Goal: Task Accomplishment & Management: Complete application form

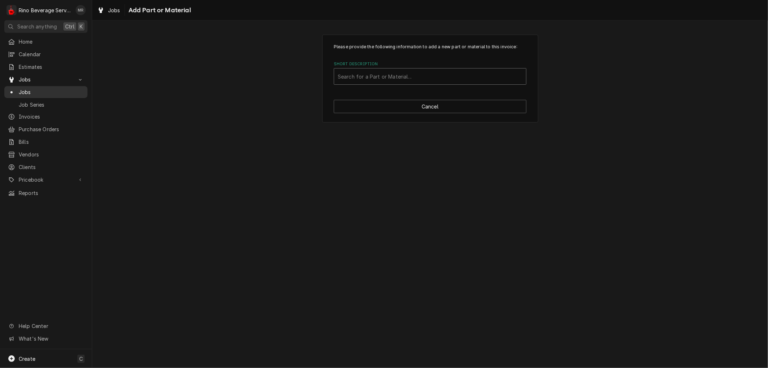
click at [45, 91] on span "Jobs" at bounding box center [51, 92] width 65 height 8
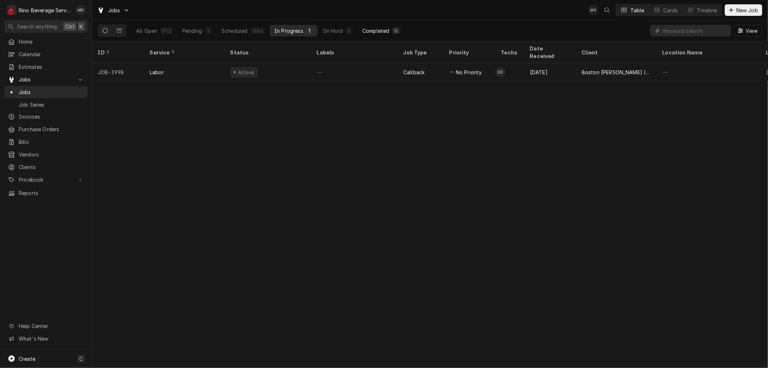
click at [368, 27] on div "Completed" at bounding box center [375, 31] width 27 height 8
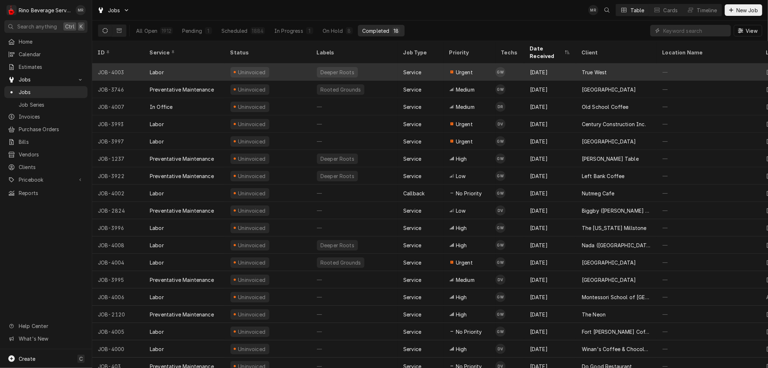
scroll to position [4, 0]
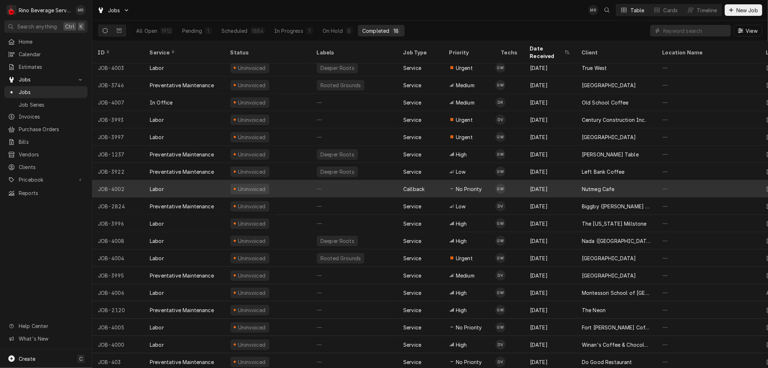
click at [366, 180] on div "—" at bounding box center [354, 188] width 86 height 17
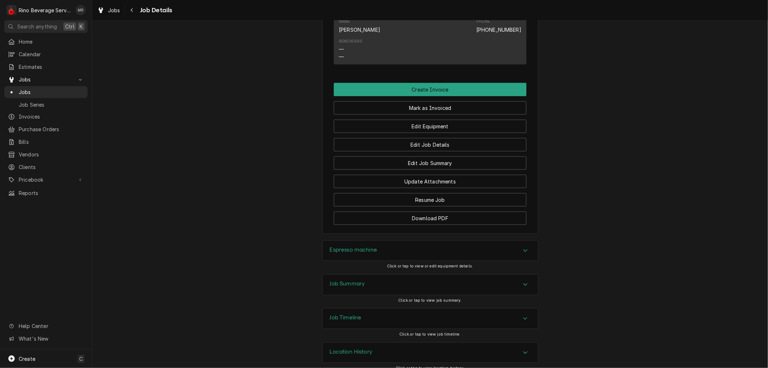
scroll to position [569, 0]
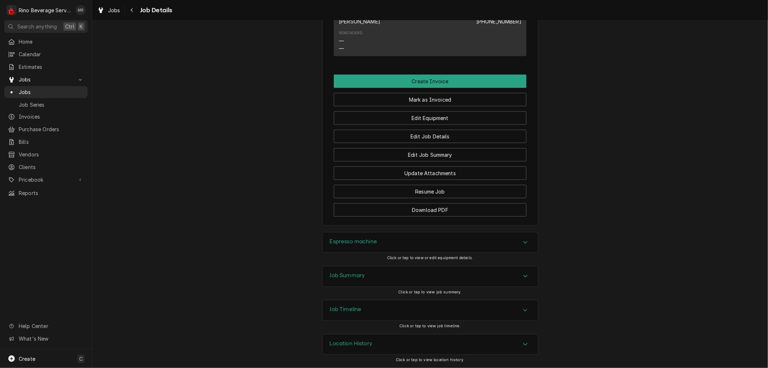
click at [451, 343] on div "Location History" at bounding box center [430, 344] width 215 height 20
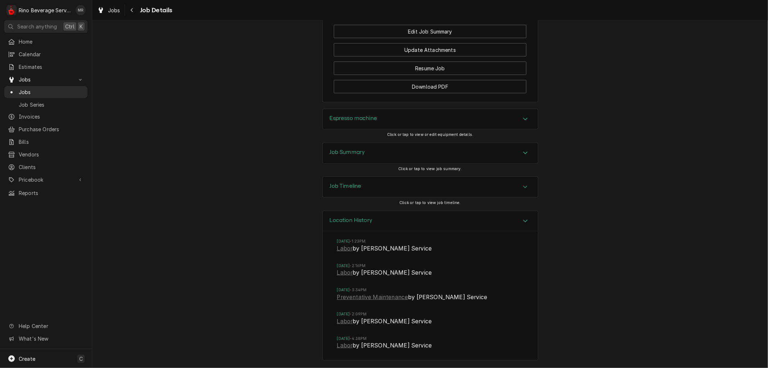
scroll to position [692, 0]
click at [343, 250] on link "Labor" at bounding box center [345, 248] width 16 height 9
click at [345, 274] on link "Labor" at bounding box center [345, 272] width 16 height 9
click at [349, 298] on link "Preventative Maintenance" at bounding box center [372, 297] width 71 height 9
click at [341, 321] on link "Labor" at bounding box center [345, 321] width 16 height 9
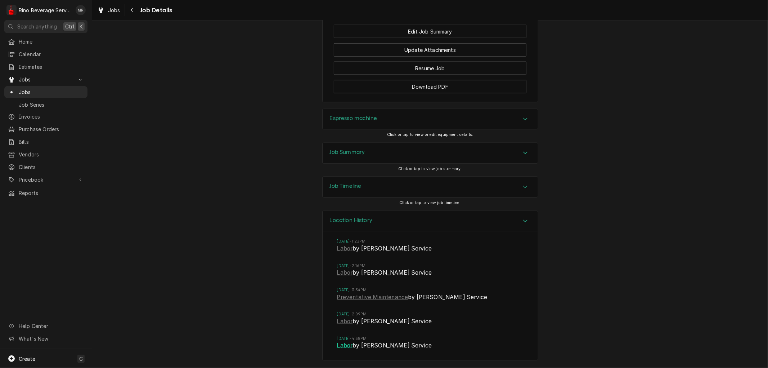
click at [339, 345] on link "Labor" at bounding box center [345, 345] width 16 height 9
click at [50, 88] on span "Jobs" at bounding box center [51, 92] width 65 height 8
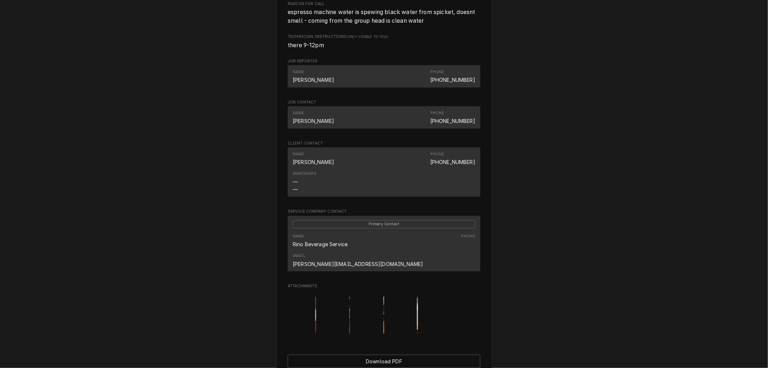
scroll to position [416, 0]
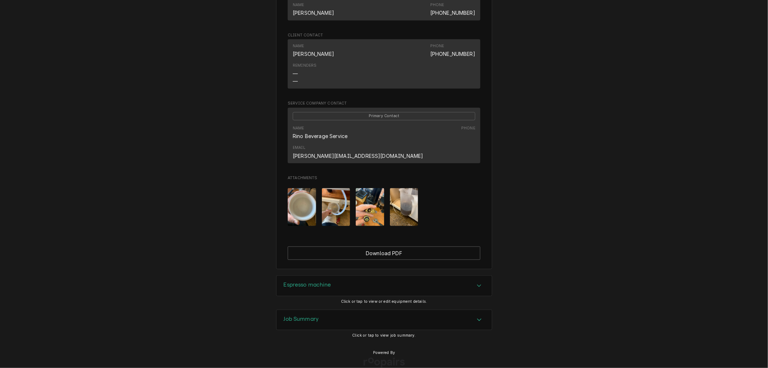
click at [328, 310] on div "Job Summary" at bounding box center [384, 320] width 215 height 20
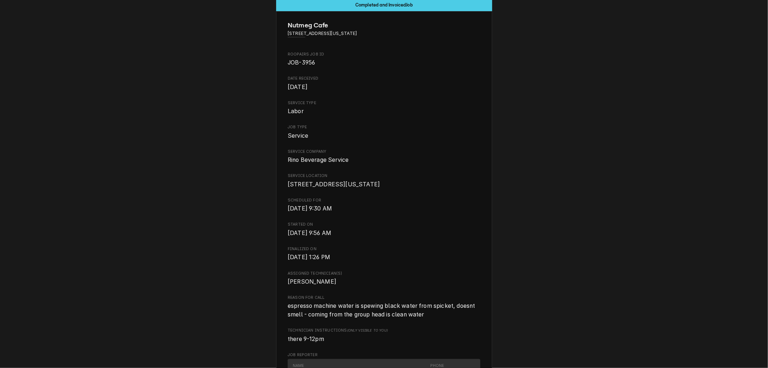
scroll to position [0, 0]
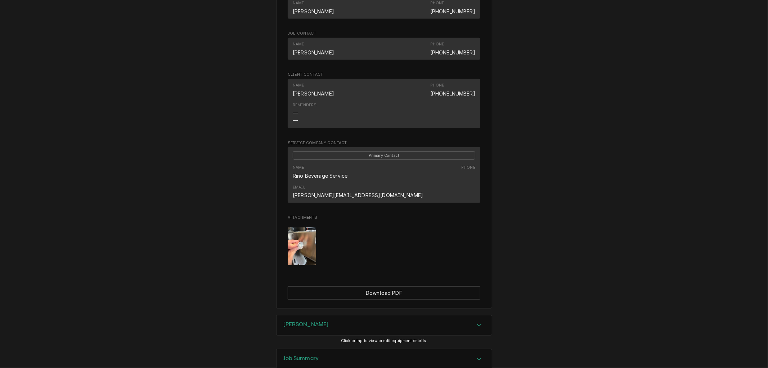
scroll to position [392, 0]
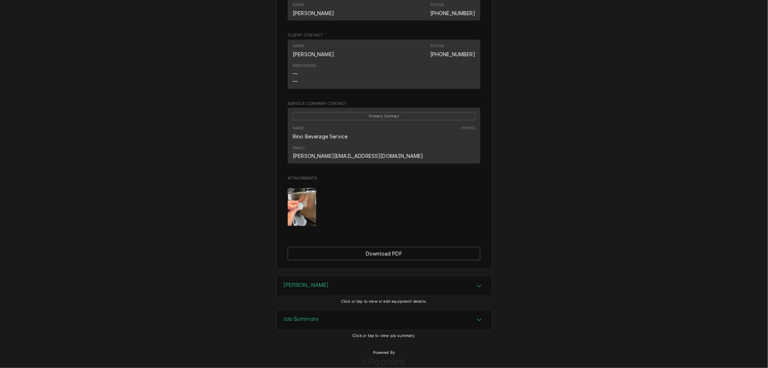
click at [326, 310] on div "Job Summary" at bounding box center [384, 320] width 215 height 20
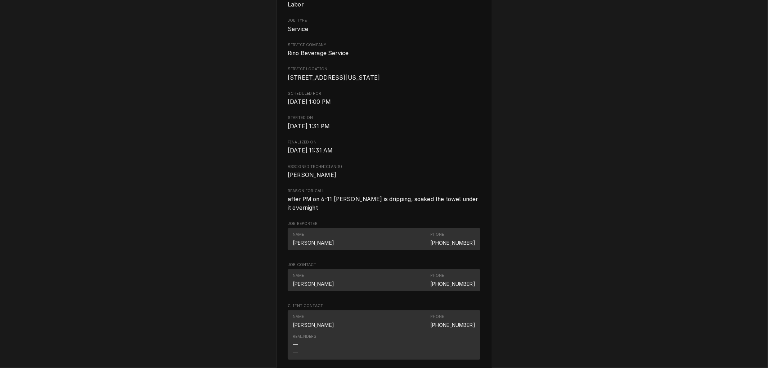
scroll to position [0, 0]
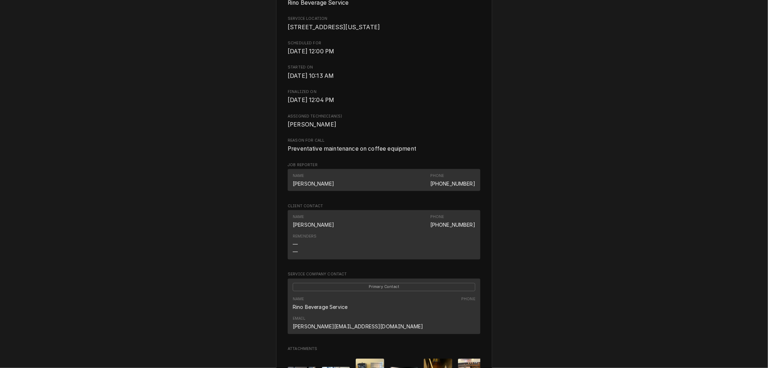
scroll to position [484, 0]
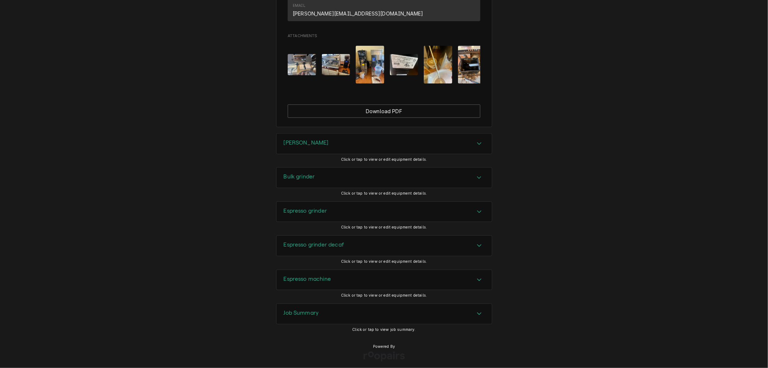
click at [313, 309] on h3 "Job Summary" at bounding box center [301, 312] width 35 height 7
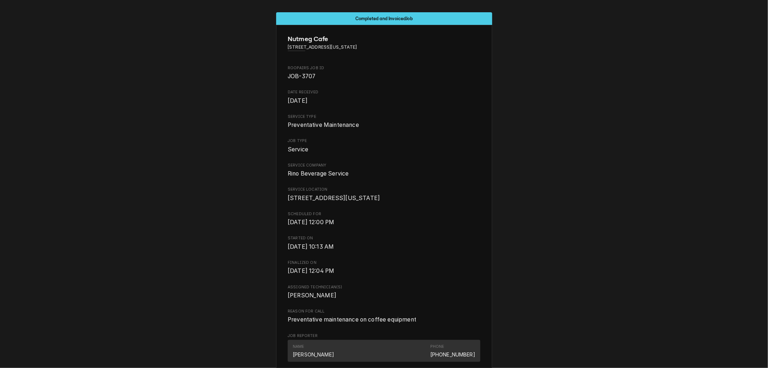
scroll to position [0, 0]
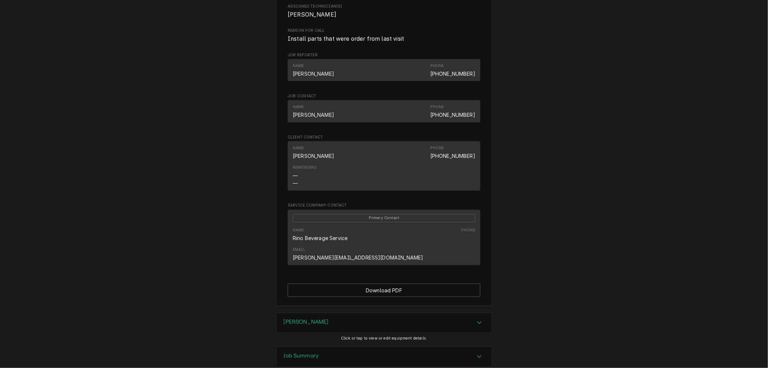
scroll to position [318, 0]
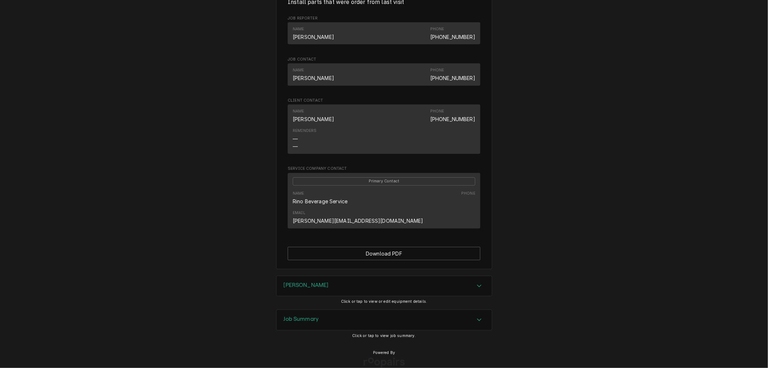
click at [293, 316] on h3 "Job Summary" at bounding box center [301, 319] width 35 height 7
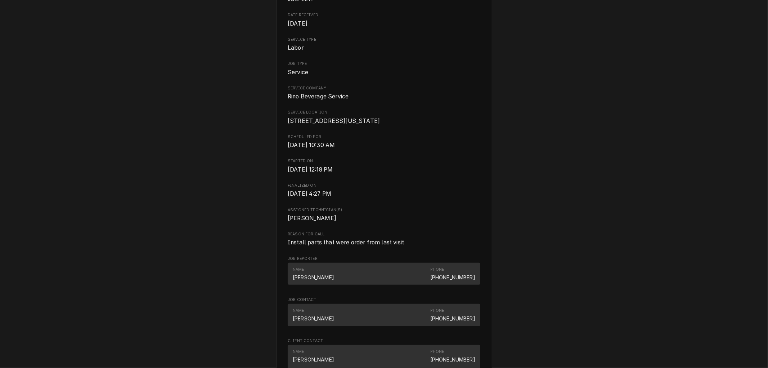
scroll to position [0, 0]
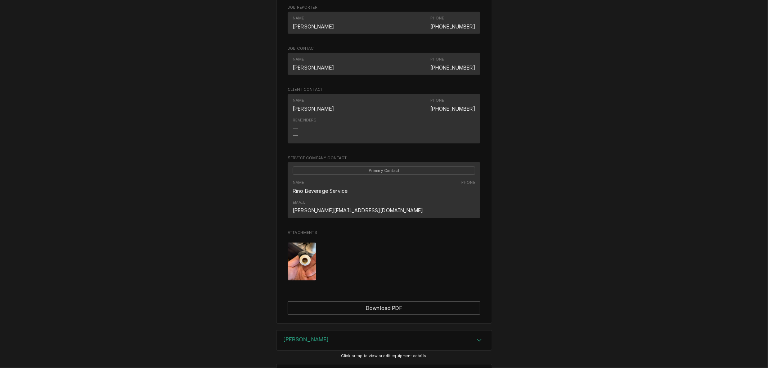
scroll to position [360, 0]
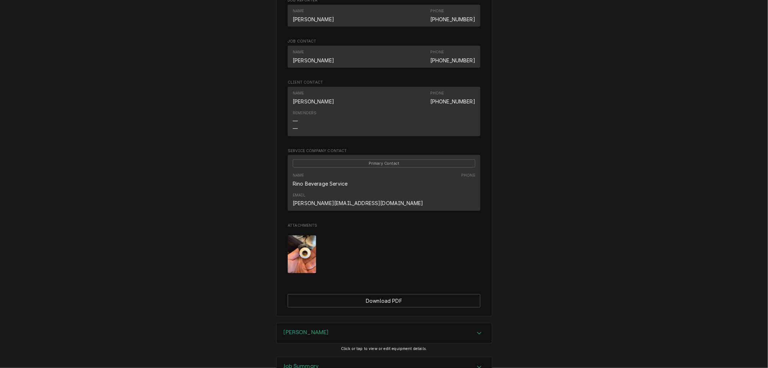
click at [294, 236] on img "Attachments" at bounding box center [302, 254] width 28 height 38
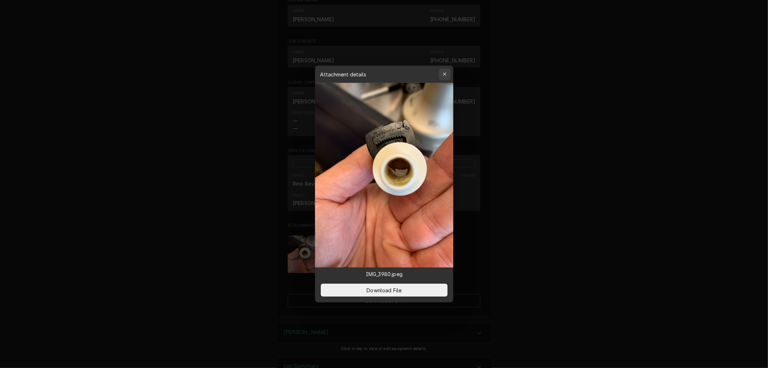
click at [444, 73] on icon "button" at bounding box center [444, 73] width 3 height 3
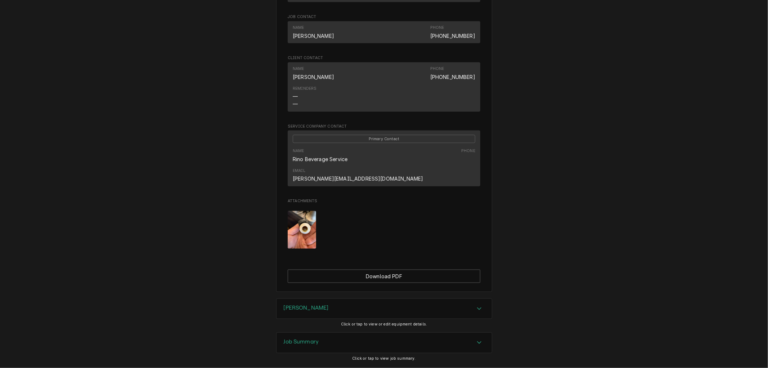
scroll to position [407, 0]
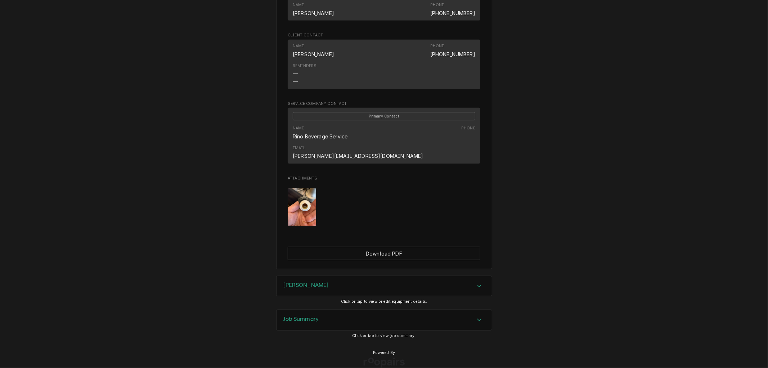
click at [301, 316] on h3 "Job Summary" at bounding box center [301, 319] width 35 height 7
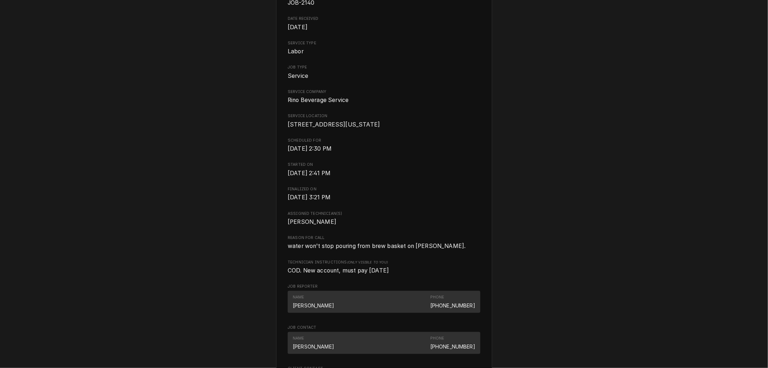
scroll to position [0, 0]
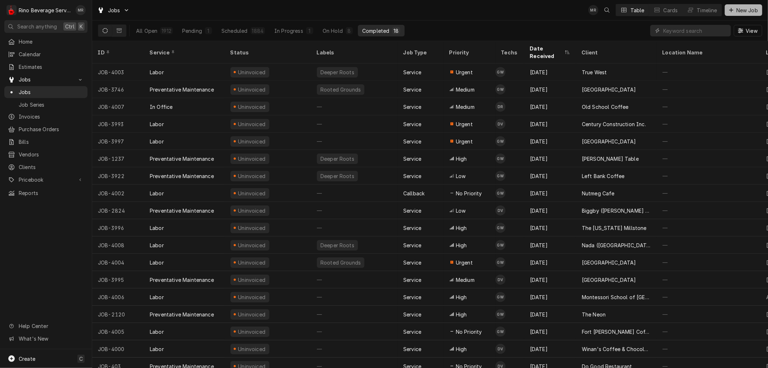
click at [734, 9] on div "Dynamic Content Wrapper" at bounding box center [731, 9] width 7 height 7
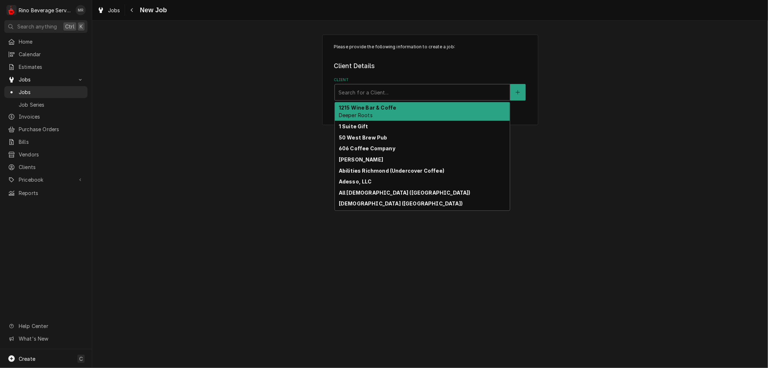
click at [448, 94] on div "Client" at bounding box center [423, 92] width 168 height 13
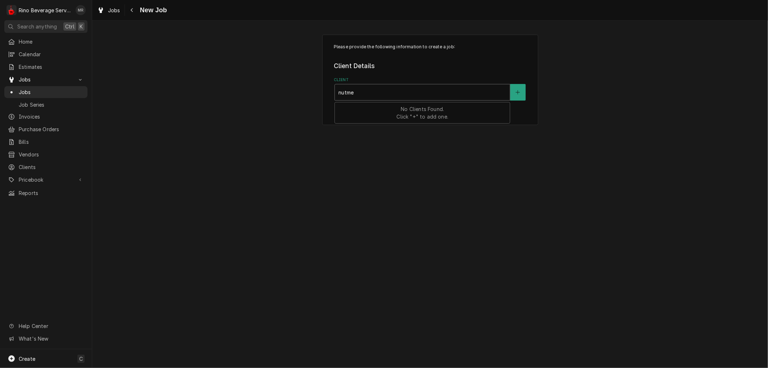
type input "nutmeg"
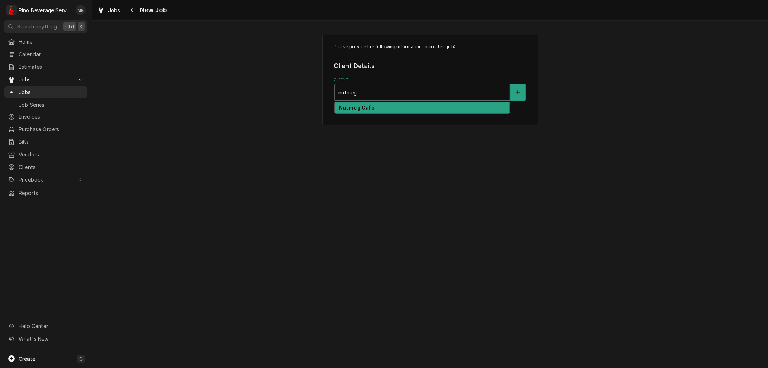
click at [431, 107] on div "Nutmeg Cafe" at bounding box center [422, 107] width 175 height 11
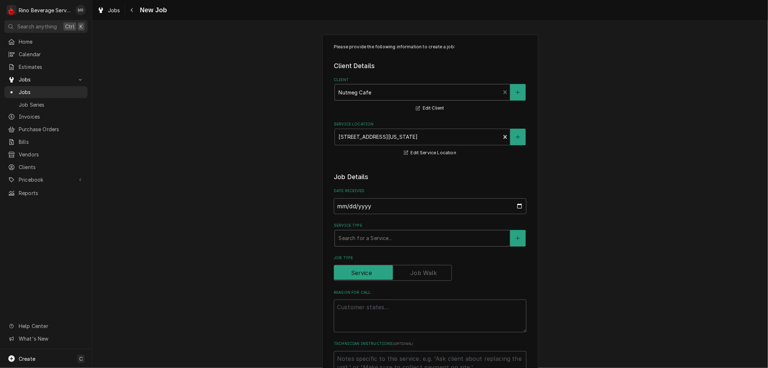
click at [372, 242] on div "Service Type" at bounding box center [423, 238] width 168 height 13
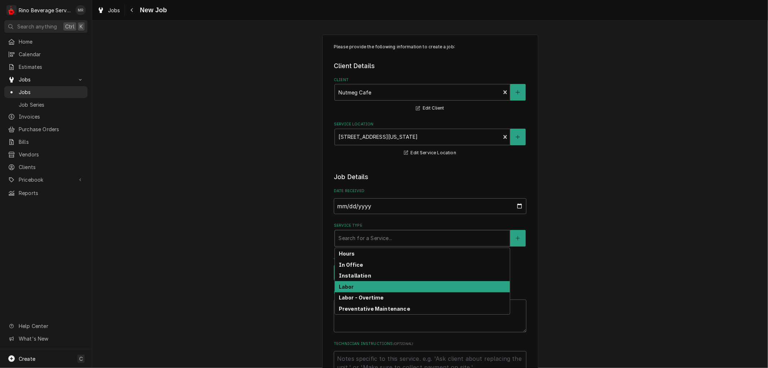
click at [358, 285] on div "Labor" at bounding box center [422, 286] width 175 height 11
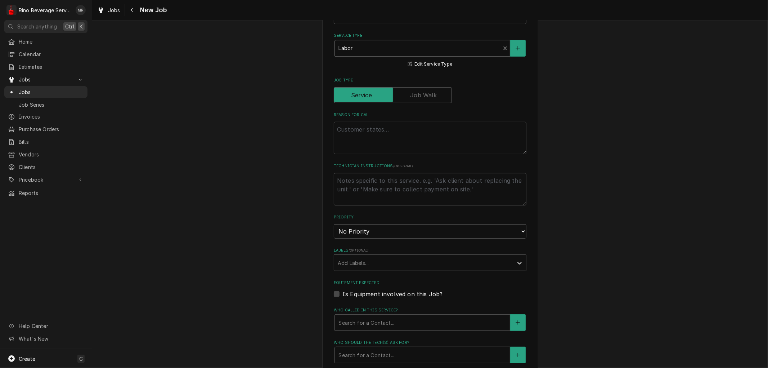
scroll to position [200, 0]
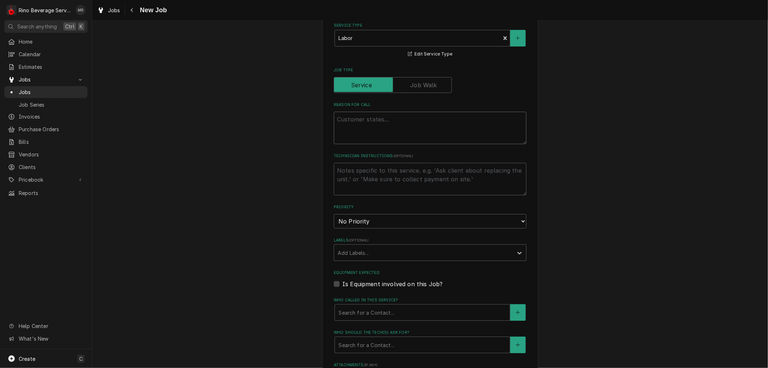
click at [346, 121] on textarea "Reason For Call" at bounding box center [430, 128] width 193 height 32
type textarea "x"
type textarea "l"
type textarea "x"
type textarea "le"
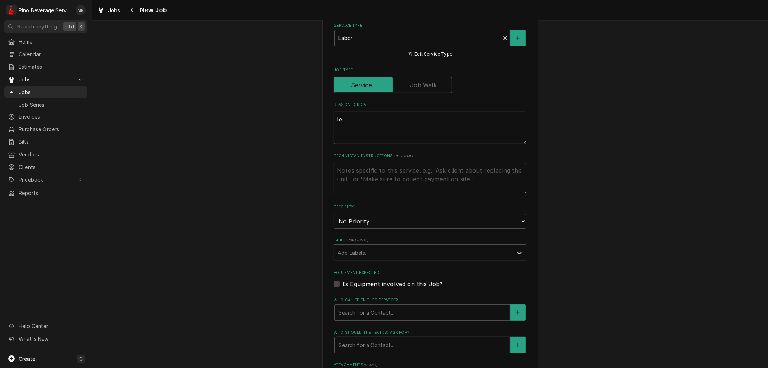
type textarea "x"
type textarea "lea"
type textarea "x"
type textarea "leak"
type textarea "x"
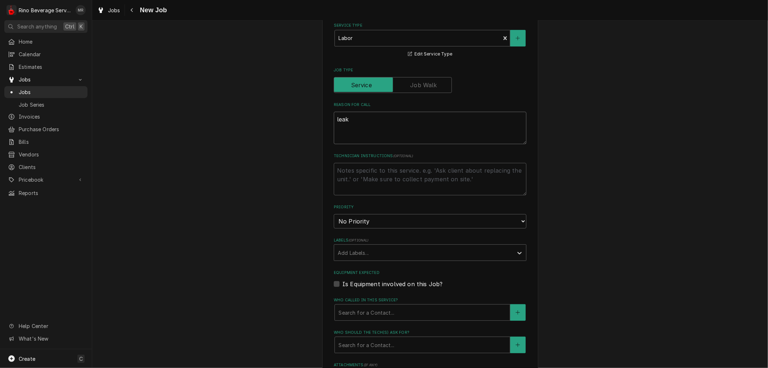
type textarea "leak"
type textarea "x"
type textarea "leak f"
type textarea "x"
type textarea "leak fr"
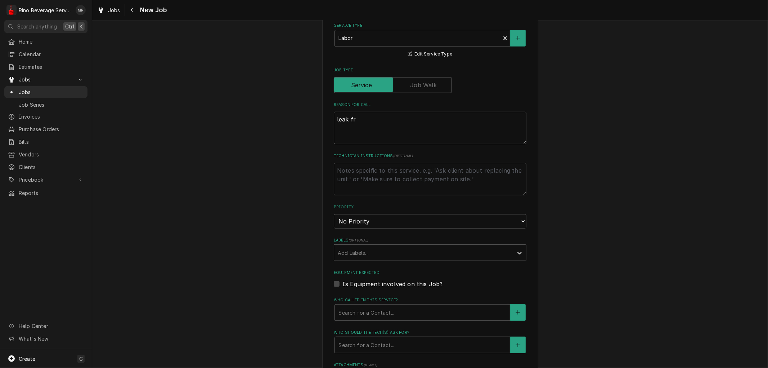
type textarea "x"
type textarea "leak fro"
type textarea "x"
type textarea "leak from"
type textarea "x"
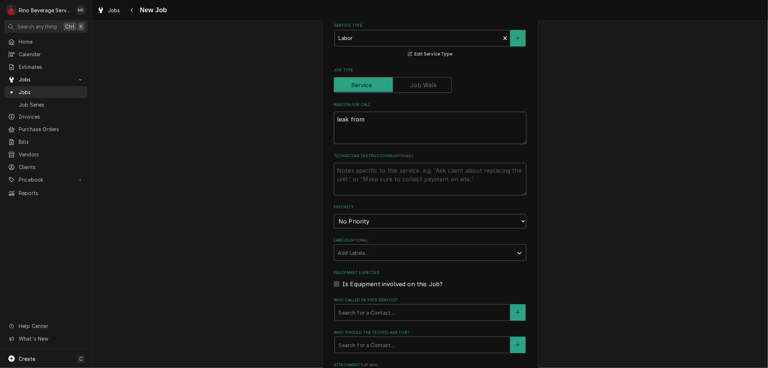
type textarea "leak from"
type textarea "x"
type textarea "leak from 3"
type textarea "x"
type textarea "leak from 3m"
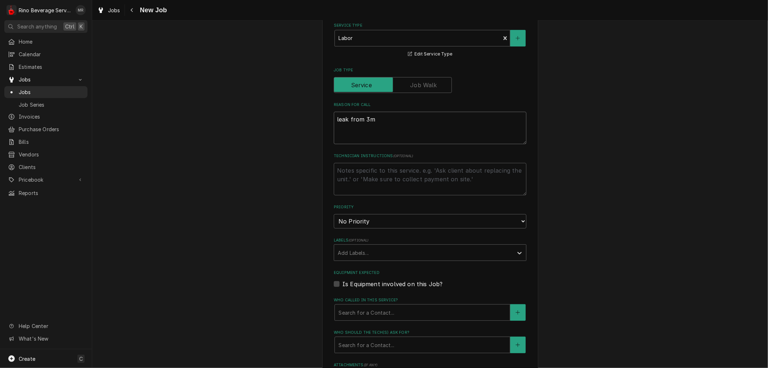
type textarea "x"
type textarea "leak from 3m"
type textarea "x"
type textarea "leak from 3m w"
type textarea "x"
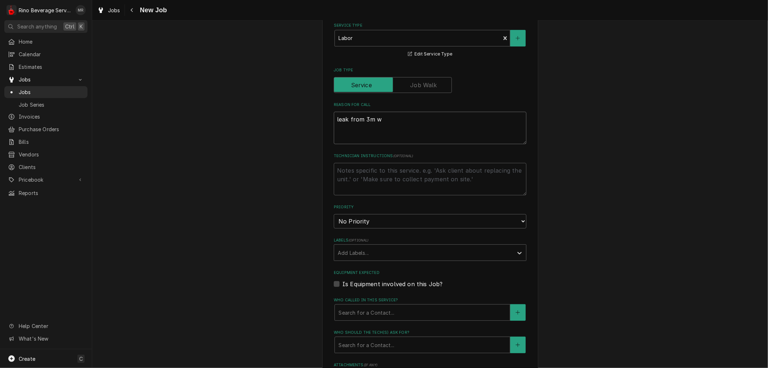
type textarea "leak from 3m wa"
type textarea "x"
type textarea "leak from 3m wat"
type textarea "x"
type textarea "leak from 3m wate"
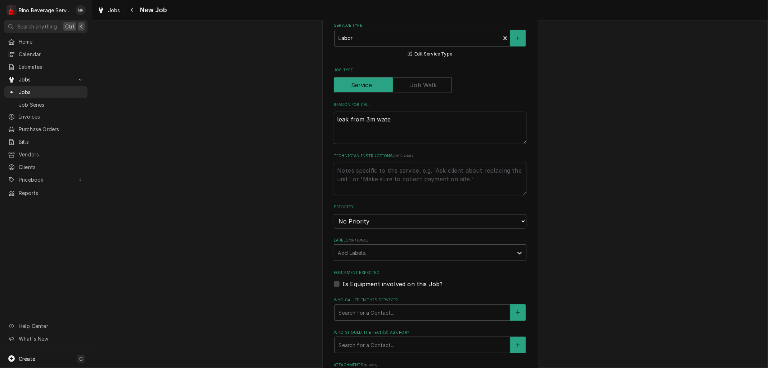
type textarea "x"
type textarea "leak from 3m water"
type textarea "x"
type textarea "leak from 3m water"
type textarea "x"
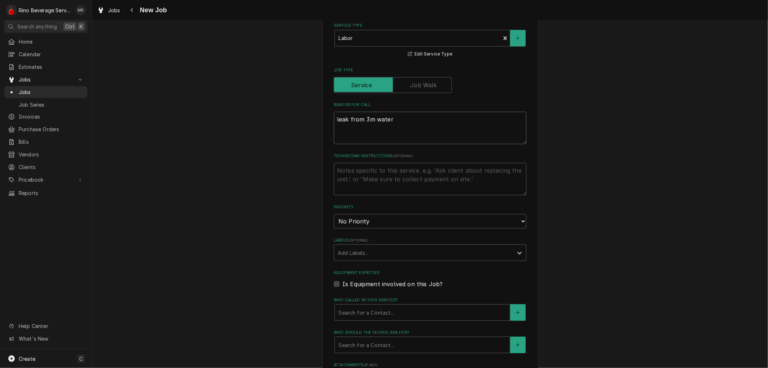
type textarea "leak from 3m water f"
type textarea "x"
type textarea "leak from 3m water fi"
type textarea "x"
type textarea "leak from 3m water fil"
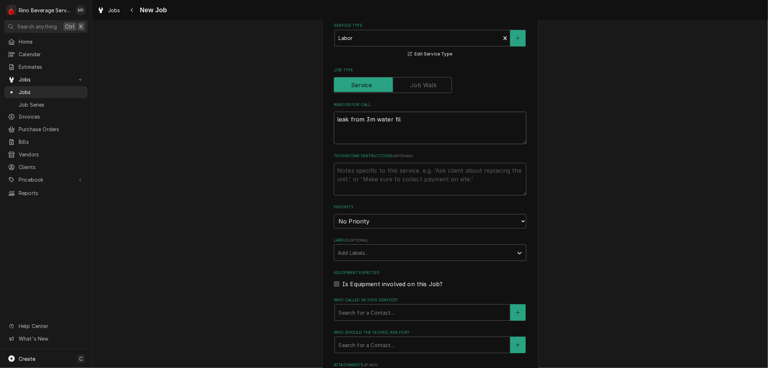
type textarea "x"
type textarea "leak from 3m water filt"
type textarea "x"
type textarea "leak from 3m water filte"
type textarea "x"
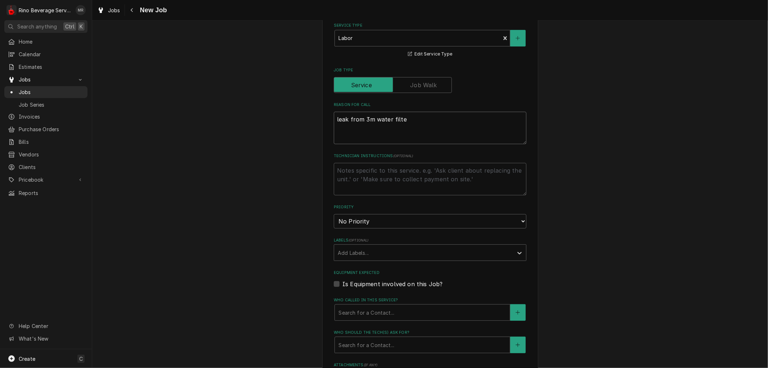
type textarea "leak from 3m water filter"
type textarea "x"
type textarea "leak from 3m water filter"
type textarea "x"
type textarea "leak from 3m water filter h"
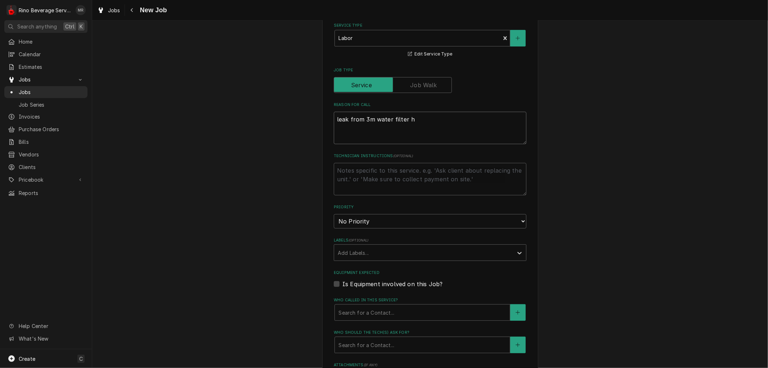
type textarea "x"
type textarea "leak from 3m water filter he"
type textarea "x"
type textarea "leak from 3m water filter hea"
type textarea "x"
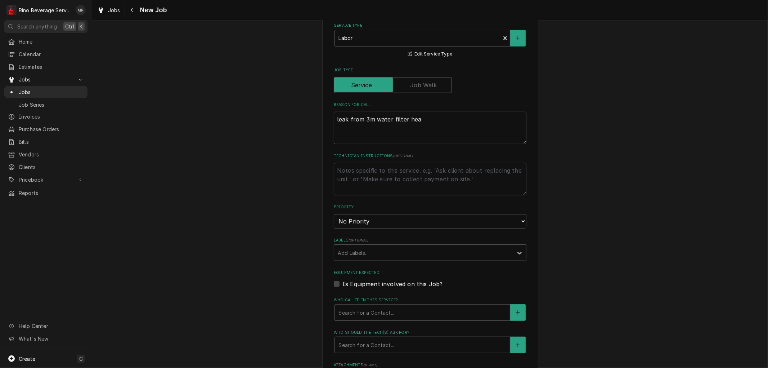
type textarea "leak from 3m water filter head"
type textarea "x"
type textarea "leak from 3m water filter head"
click at [361, 222] on select "No Priority Urgent High Medium Low" at bounding box center [430, 221] width 193 height 14
select select "1"
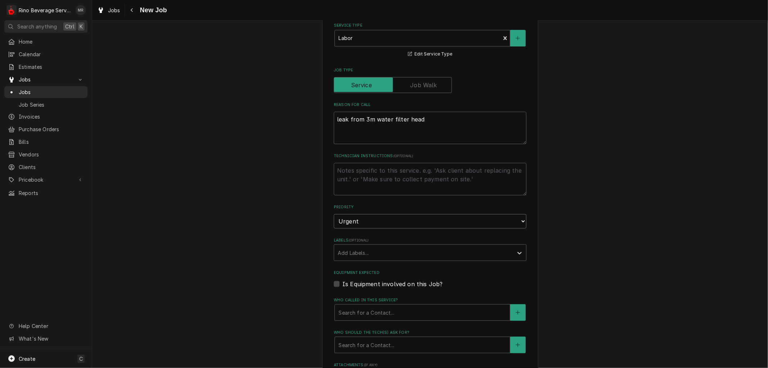
click at [334, 214] on select "No Priority Urgent High Medium Low" at bounding box center [430, 221] width 193 height 14
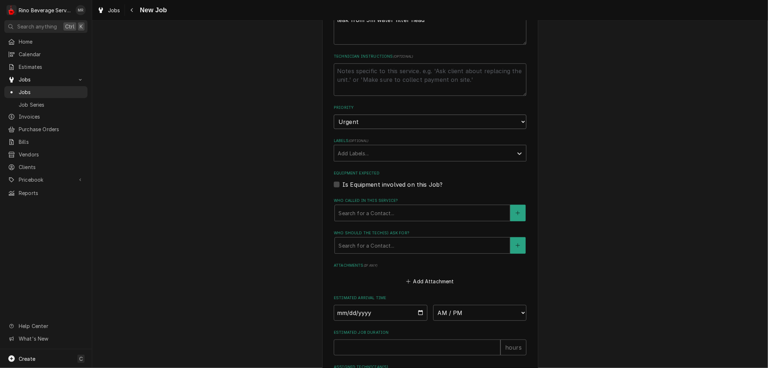
scroll to position [320, 0]
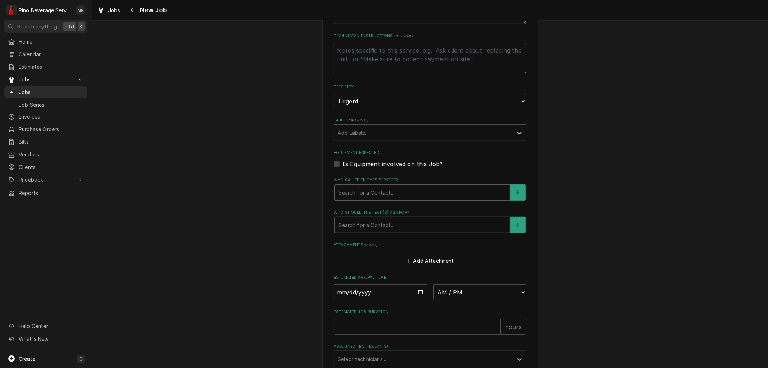
click at [401, 191] on div "Who called in this service?" at bounding box center [423, 192] width 168 height 13
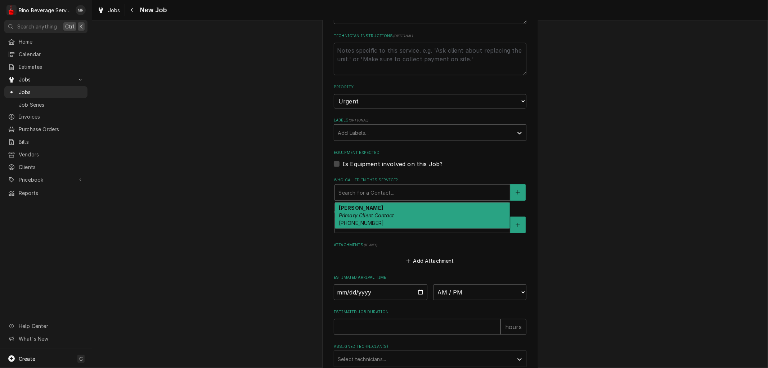
click at [398, 213] on div "Erin Russ Primary Client Contact (860) 707-9721" at bounding box center [422, 215] width 175 height 26
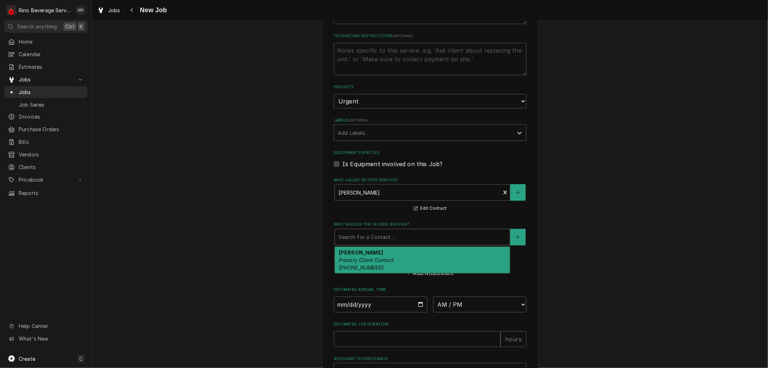
click at [399, 236] on div "Who should the tech(s) ask for?" at bounding box center [423, 237] width 168 height 13
click at [395, 260] on div "Erin Russ Primary Client Contact (860) 707-9721" at bounding box center [422, 260] width 175 height 26
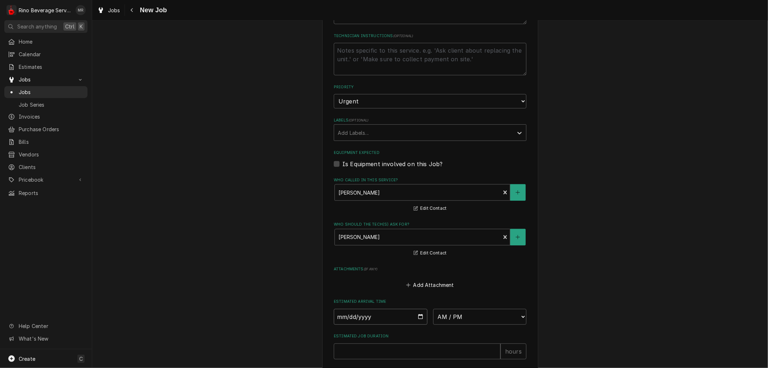
click at [416, 313] on input "Date" at bounding box center [381, 317] width 94 height 16
type textarea "x"
type input "2025-08-21"
type textarea "x"
click at [474, 314] on select "AM / PM 6:00 AM 6:15 AM 6:30 AM 6:45 AM 7:00 AM 7:15 AM 7:30 AM 7:45 AM 8:00 AM…" at bounding box center [480, 317] width 94 height 16
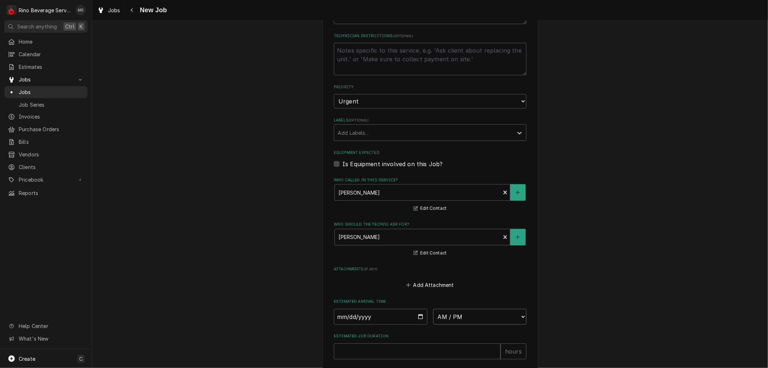
select select "10:00:00"
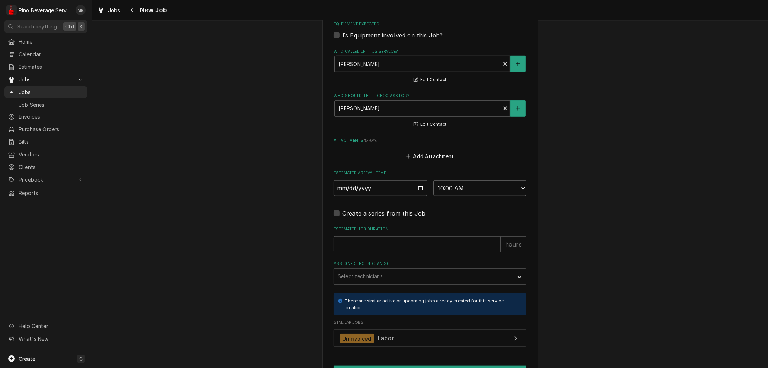
scroll to position [480, 0]
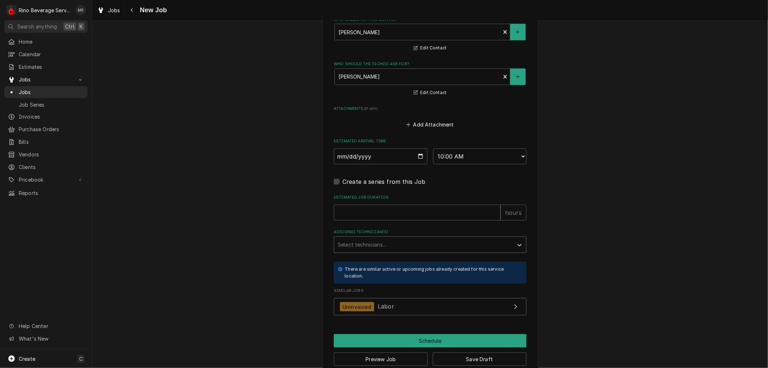
click at [376, 242] on div "Assigned Technician(s)" at bounding box center [424, 244] width 172 height 13
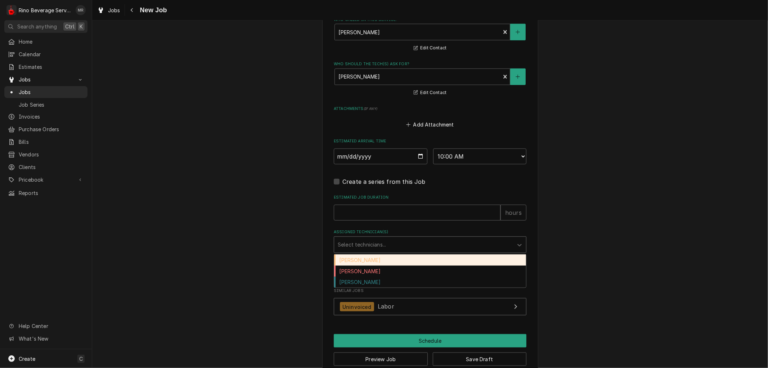
click at [372, 261] on div "Damon Rinehart" at bounding box center [430, 259] width 192 height 11
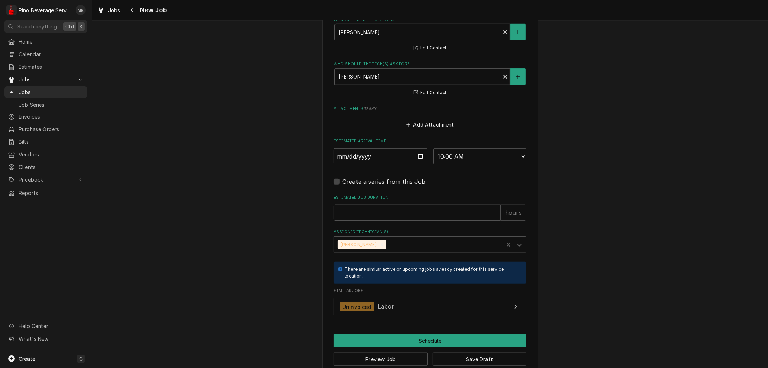
type textarea "x"
type input "1"
click at [492, 210] on input "1" at bounding box center [417, 213] width 167 height 16
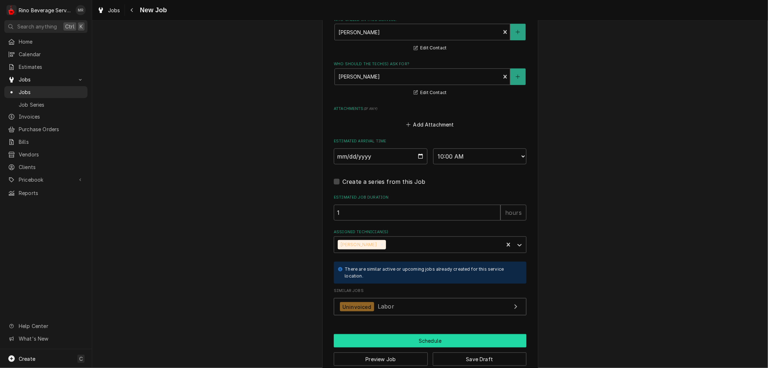
click at [423, 337] on button "Schedule" at bounding box center [430, 340] width 193 height 13
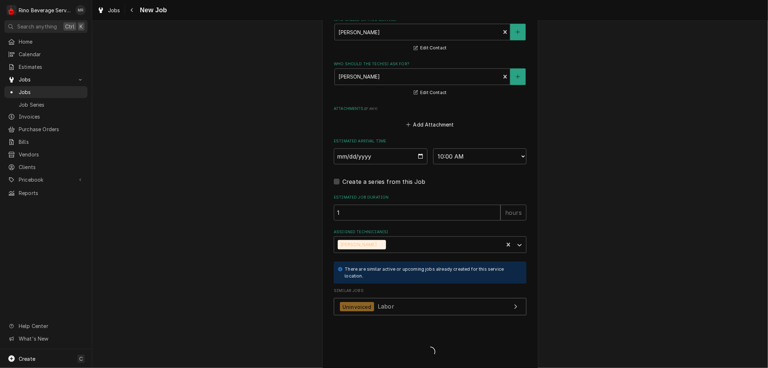
type textarea "x"
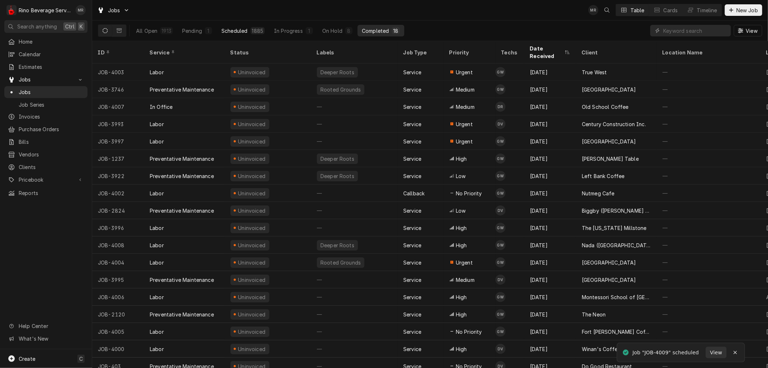
click at [249, 29] on button "Scheduled 1885" at bounding box center [243, 31] width 52 height 12
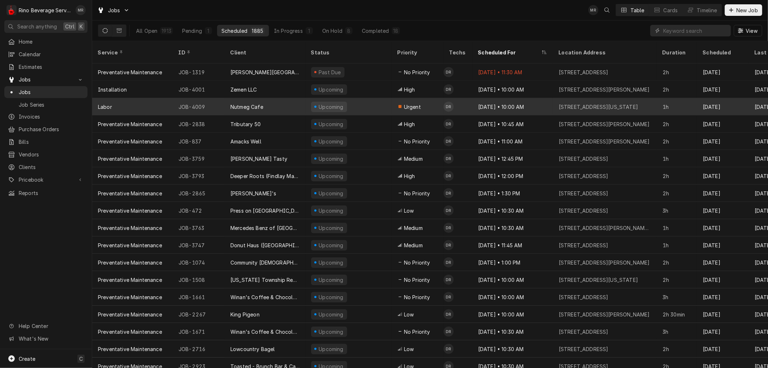
click at [294, 98] on div "Nutmeg Cafe" at bounding box center [265, 106] width 81 height 17
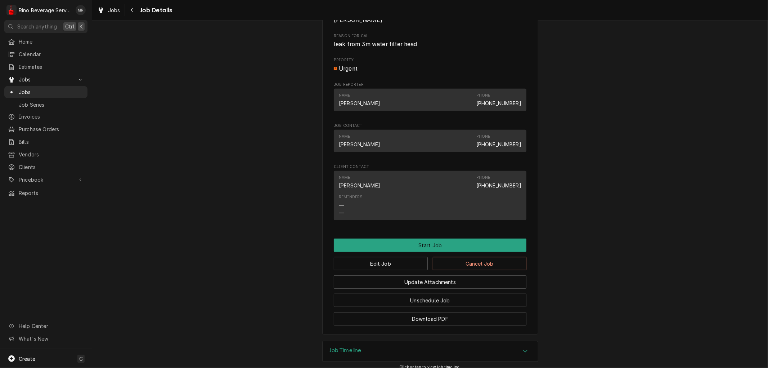
scroll to position [357, 0]
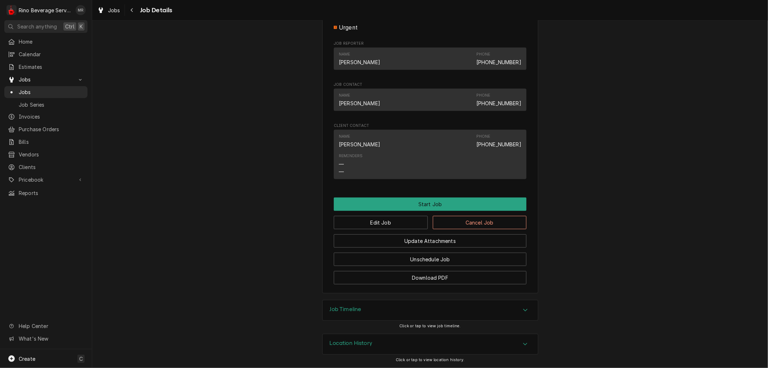
click at [420, 346] on div "Location History" at bounding box center [430, 344] width 215 height 20
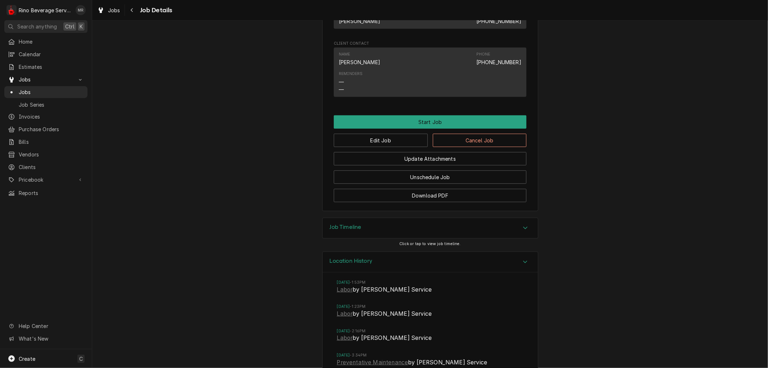
scroll to position [504, 0]
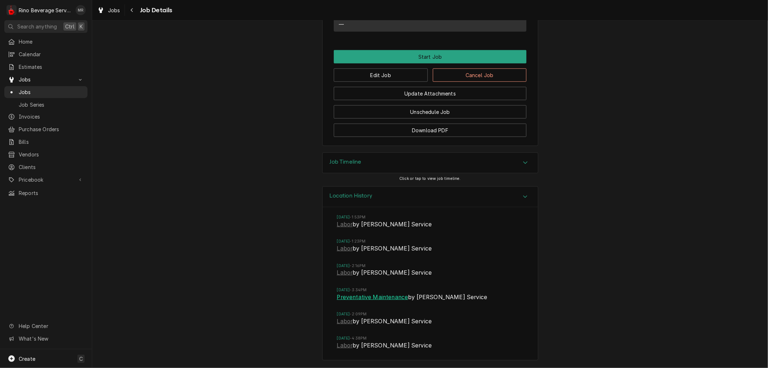
click at [361, 296] on link "Preventative Maintenance" at bounding box center [372, 297] width 71 height 9
click at [49, 88] on span "Jobs" at bounding box center [51, 92] width 65 height 8
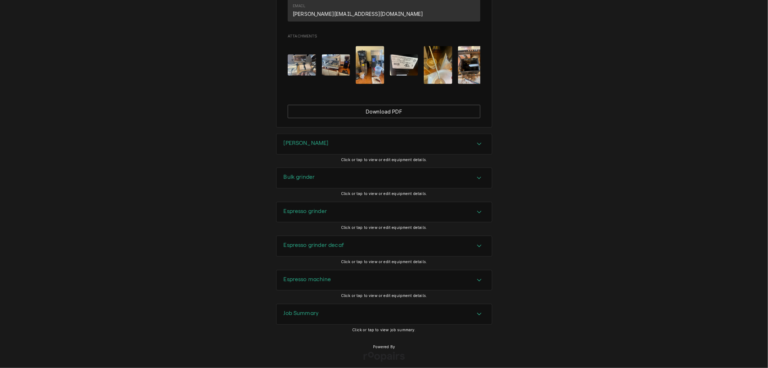
scroll to position [484, 0]
click at [330, 308] on div "Job Summary" at bounding box center [384, 314] width 215 height 20
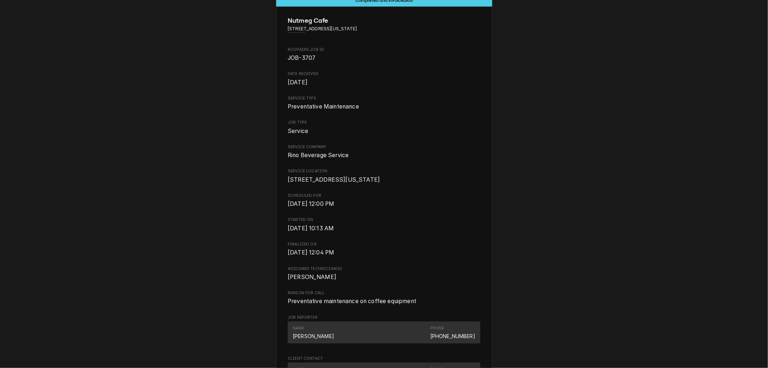
scroll to position [0, 0]
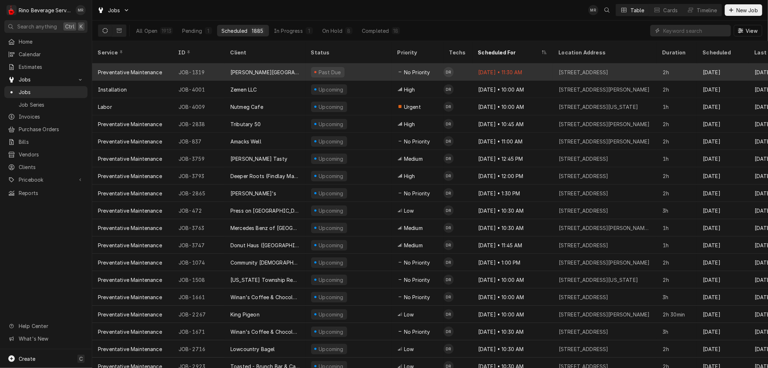
click at [297, 63] on div "[PERSON_NAME][GEOGRAPHIC_DATA]" at bounding box center [265, 71] width 81 height 17
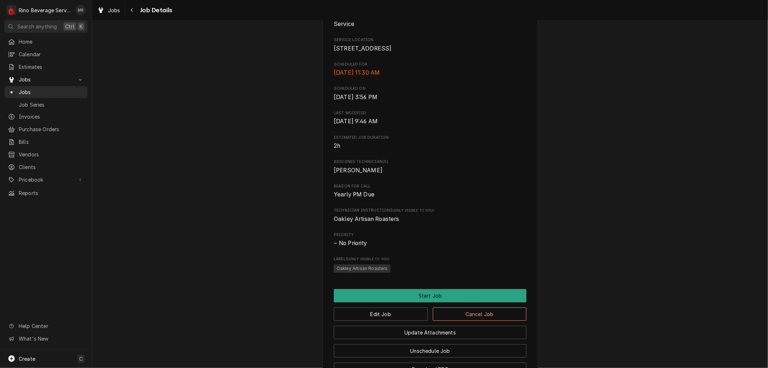
scroll to position [257, 0]
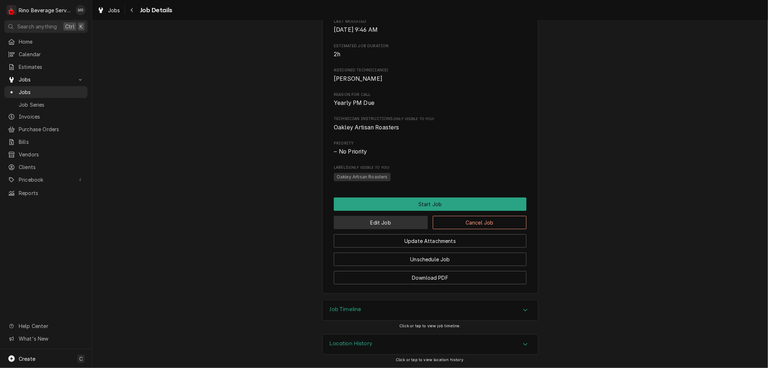
click at [370, 224] on button "Edit Job" at bounding box center [381, 222] width 94 height 13
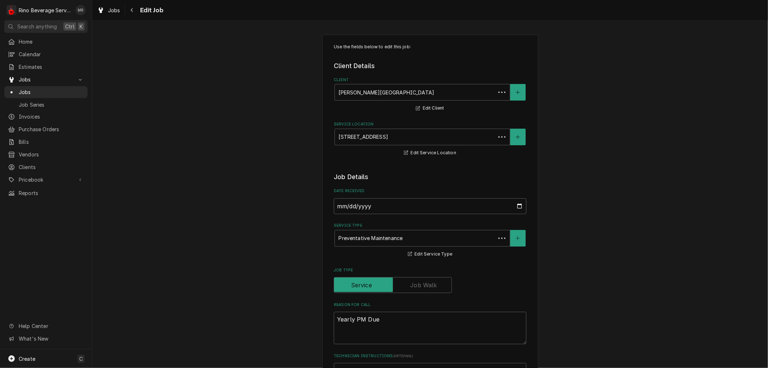
type textarea "x"
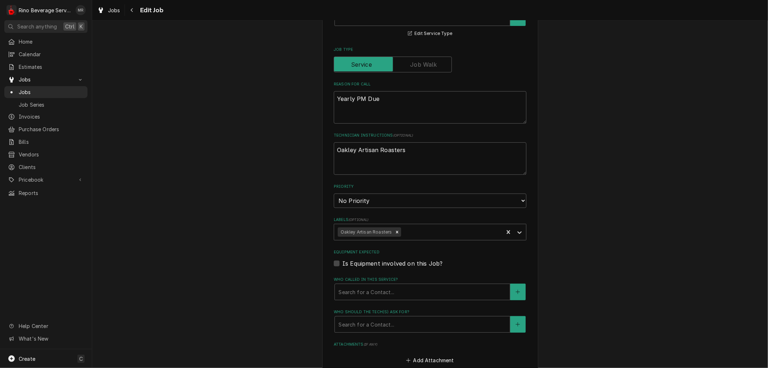
scroll to position [527, 0]
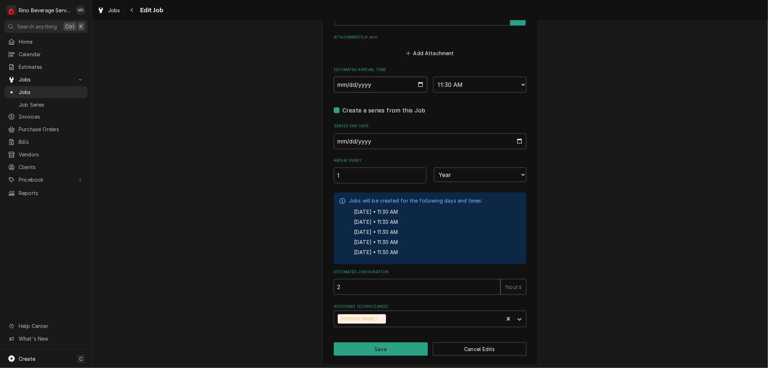
click at [418, 83] on input "2025-08-20" at bounding box center [381, 85] width 94 height 16
type input "2025-09-03"
click at [366, 348] on button "Save" at bounding box center [381, 348] width 94 height 13
type textarea "x"
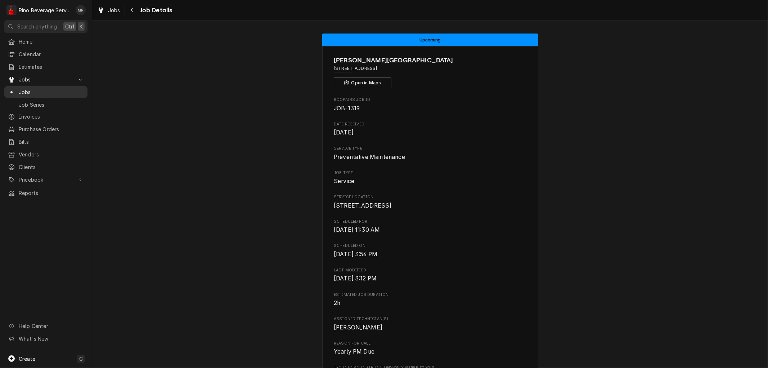
click at [67, 88] on span "Jobs" at bounding box center [51, 92] width 65 height 8
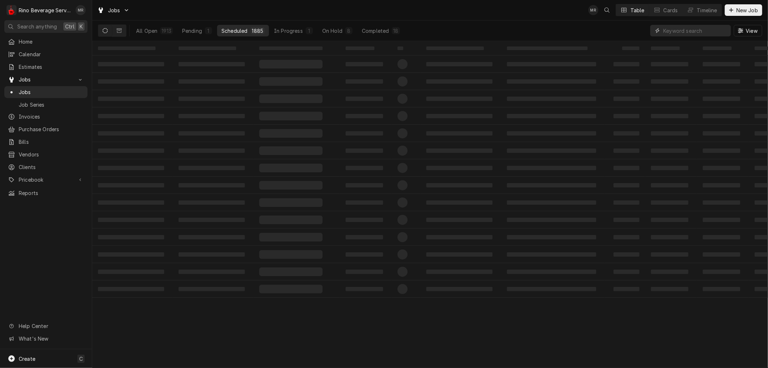
click at [666, 30] on input "Dynamic Content Wrapper" at bounding box center [695, 31] width 64 height 12
type input "[PERSON_NAME] high"
